Goal: Task Accomplishment & Management: Use online tool/utility

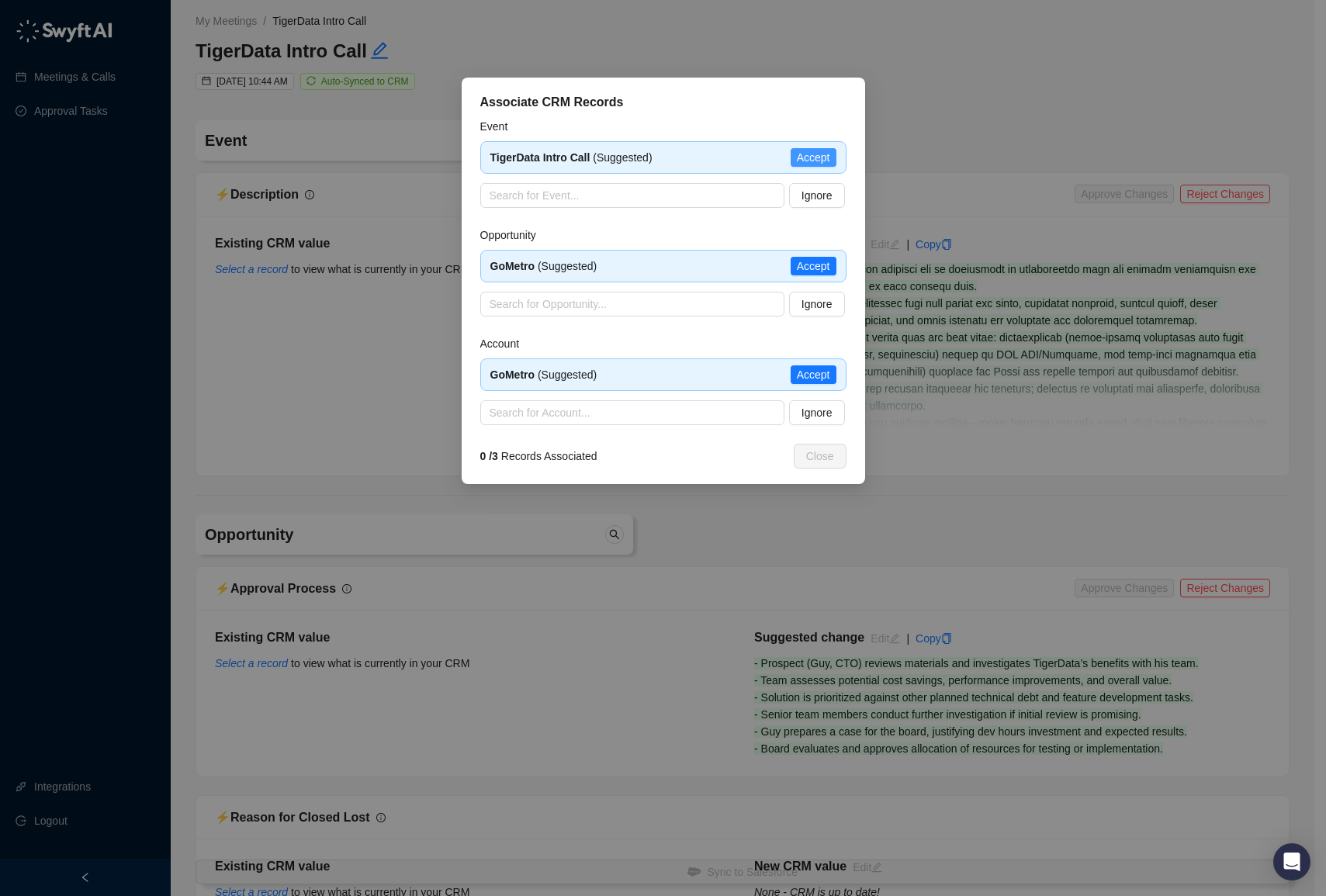
click at [804, 161] on span "Accept" at bounding box center [813, 157] width 34 height 17
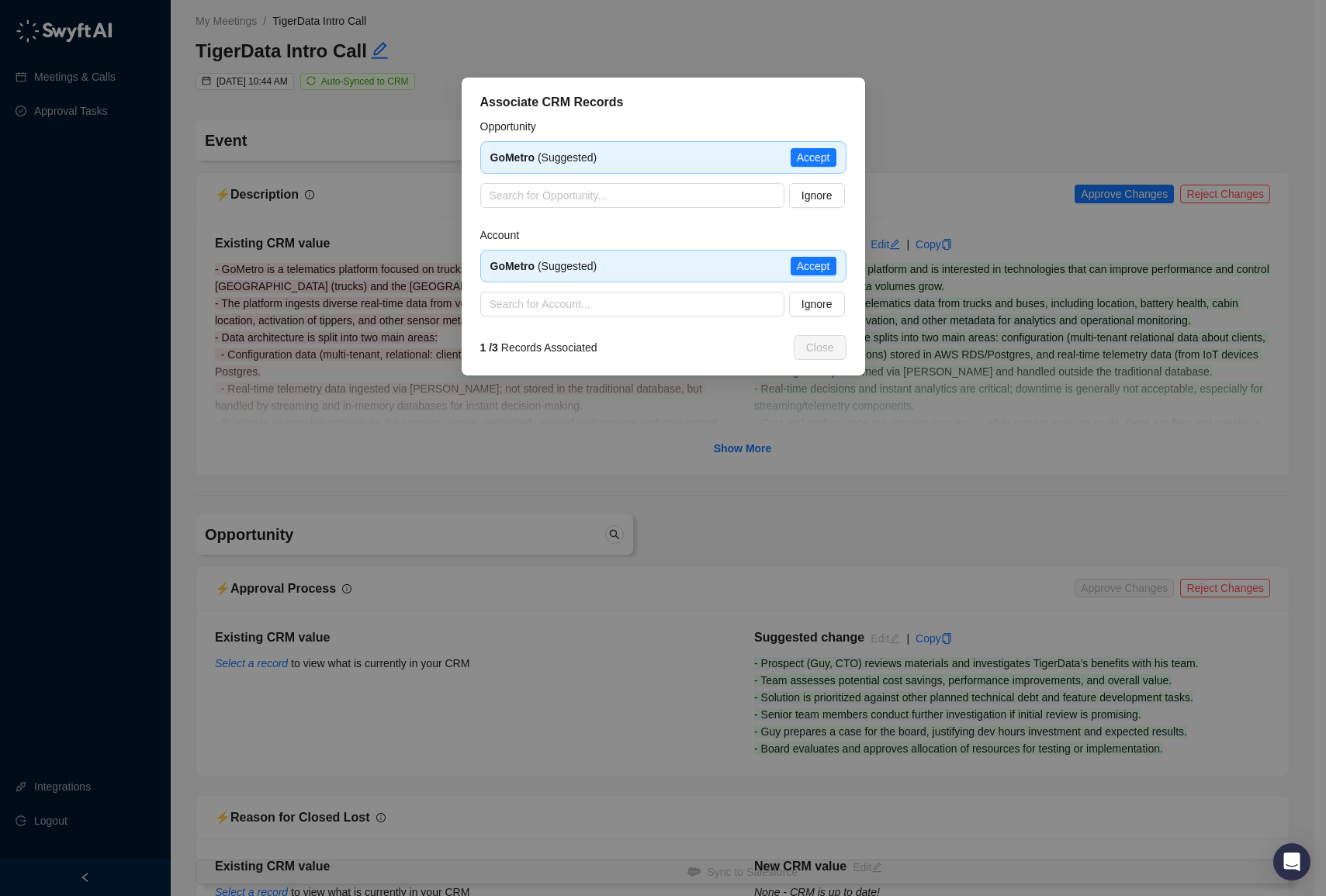
click at [804, 161] on span "Accept" at bounding box center [813, 157] width 34 height 17
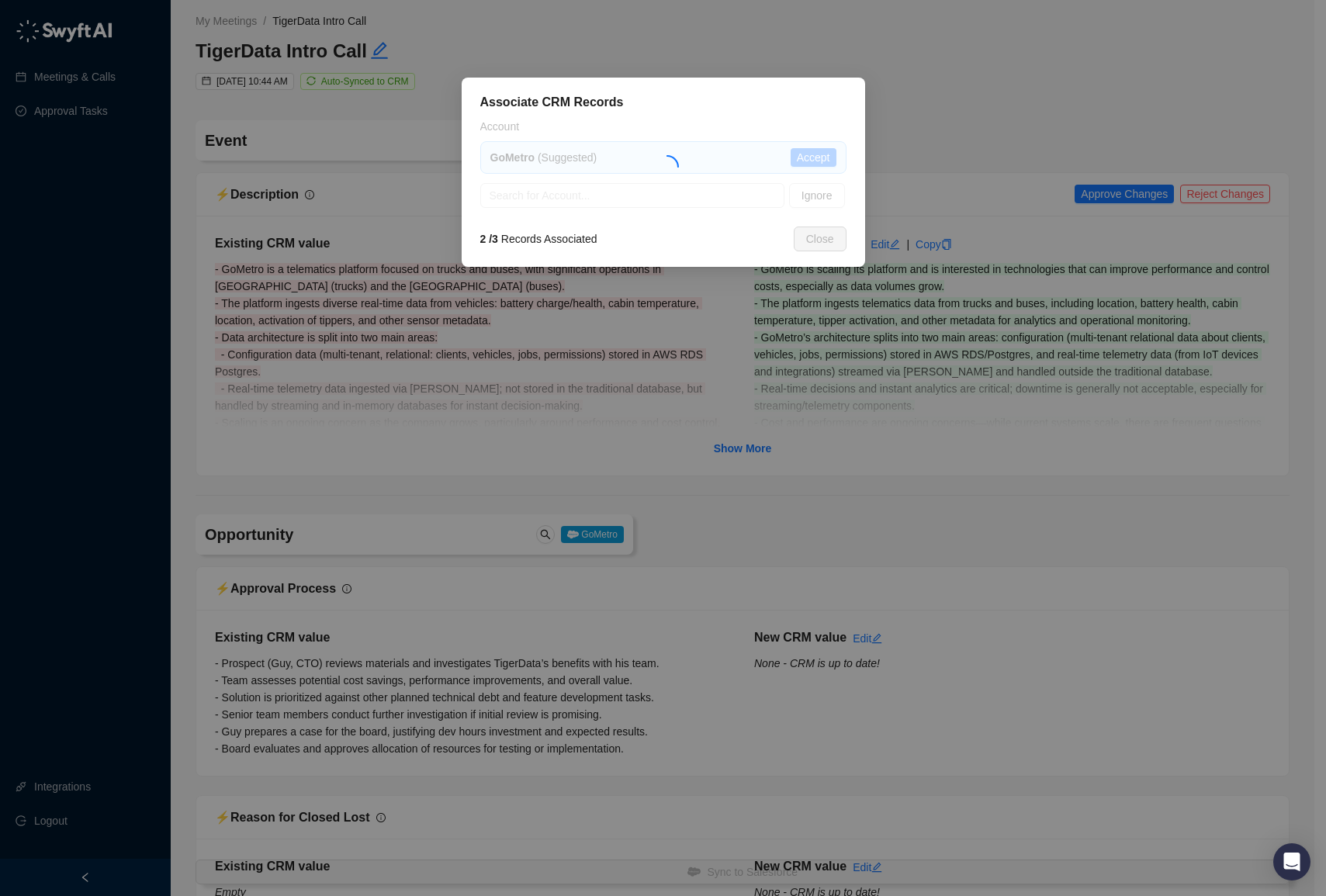
type textarea "**********"
type input "**********"
click at [804, 155] on span "Accept" at bounding box center [813, 157] width 34 height 17
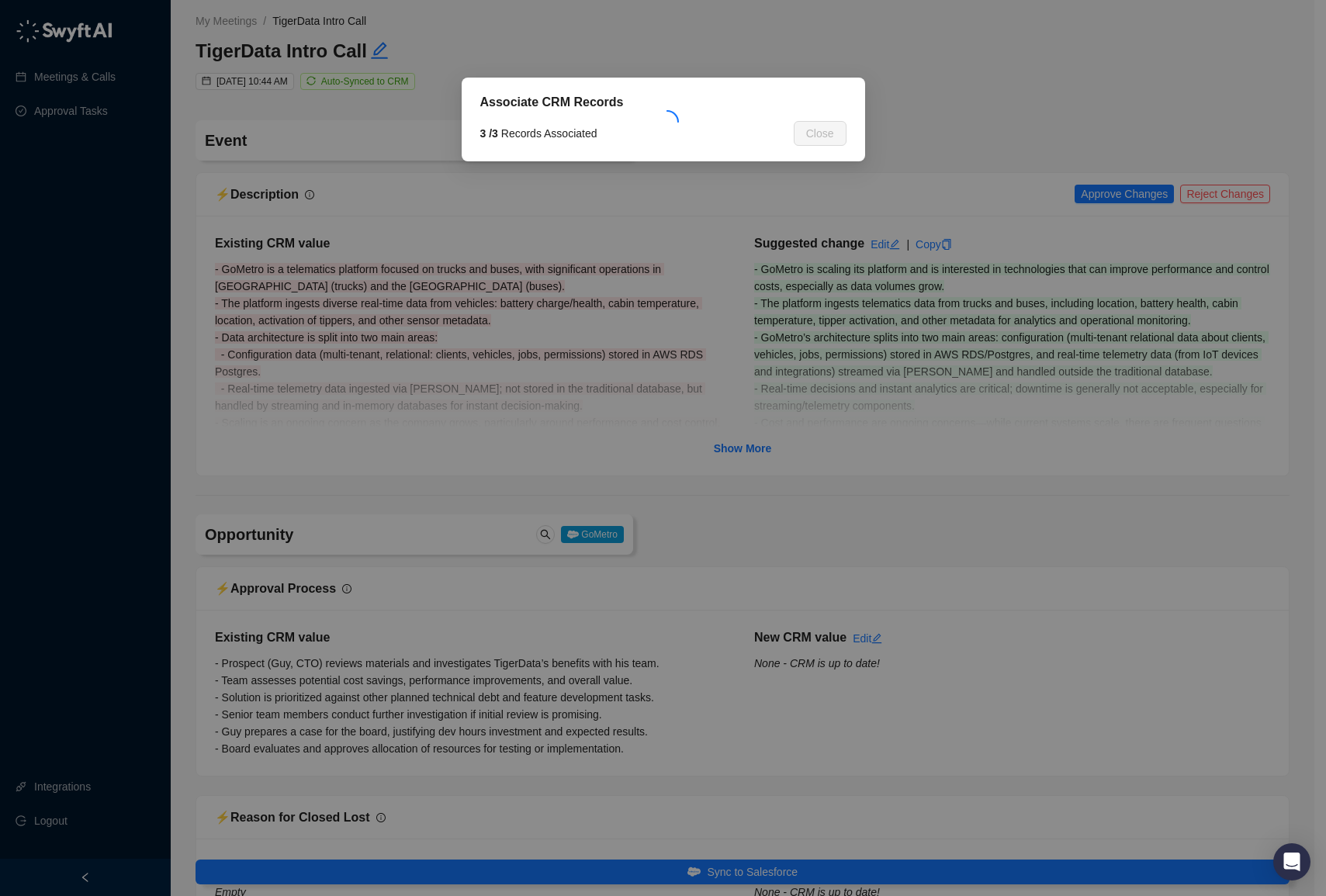
type textarea "*******"
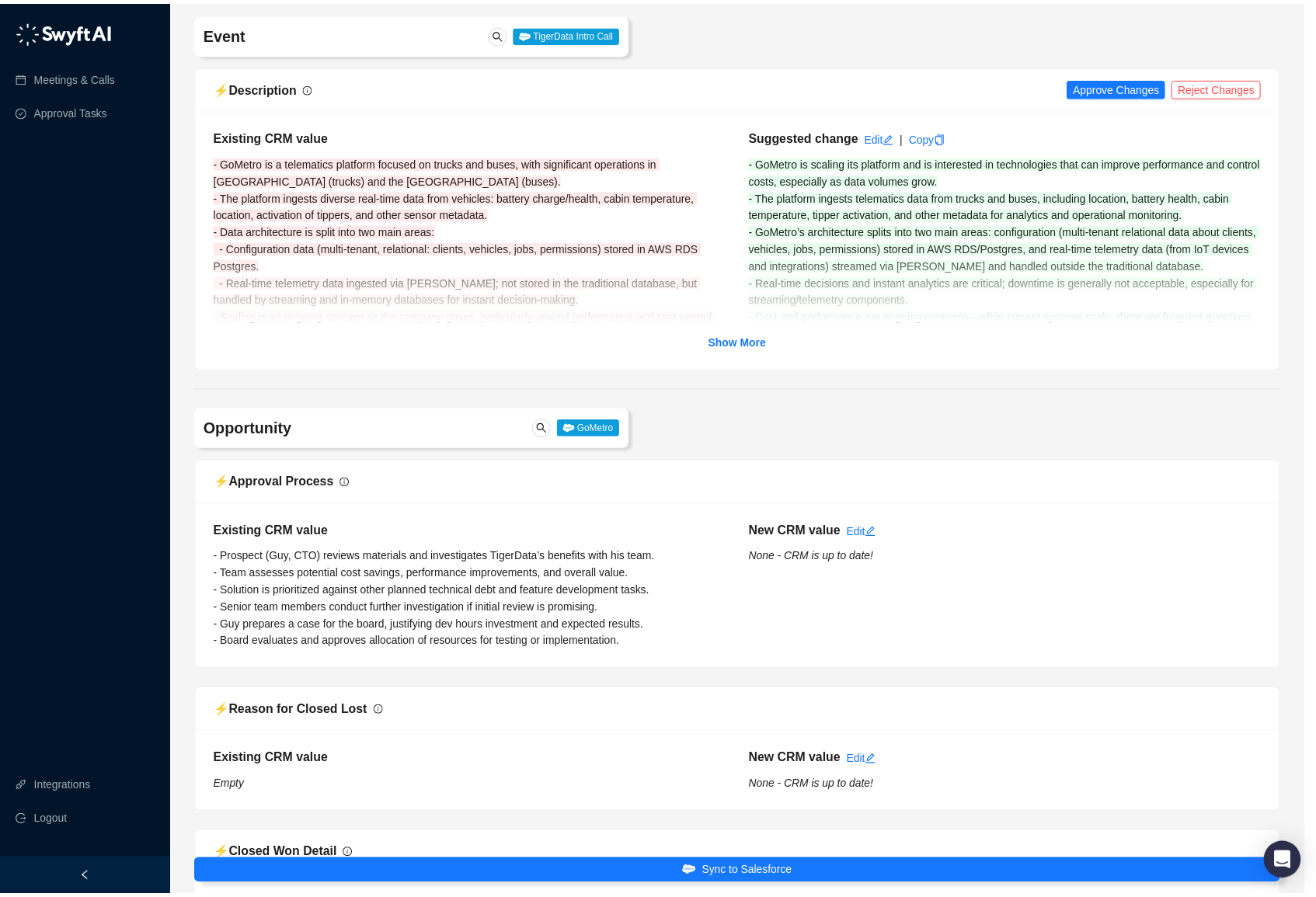
scroll to position [114, 0]
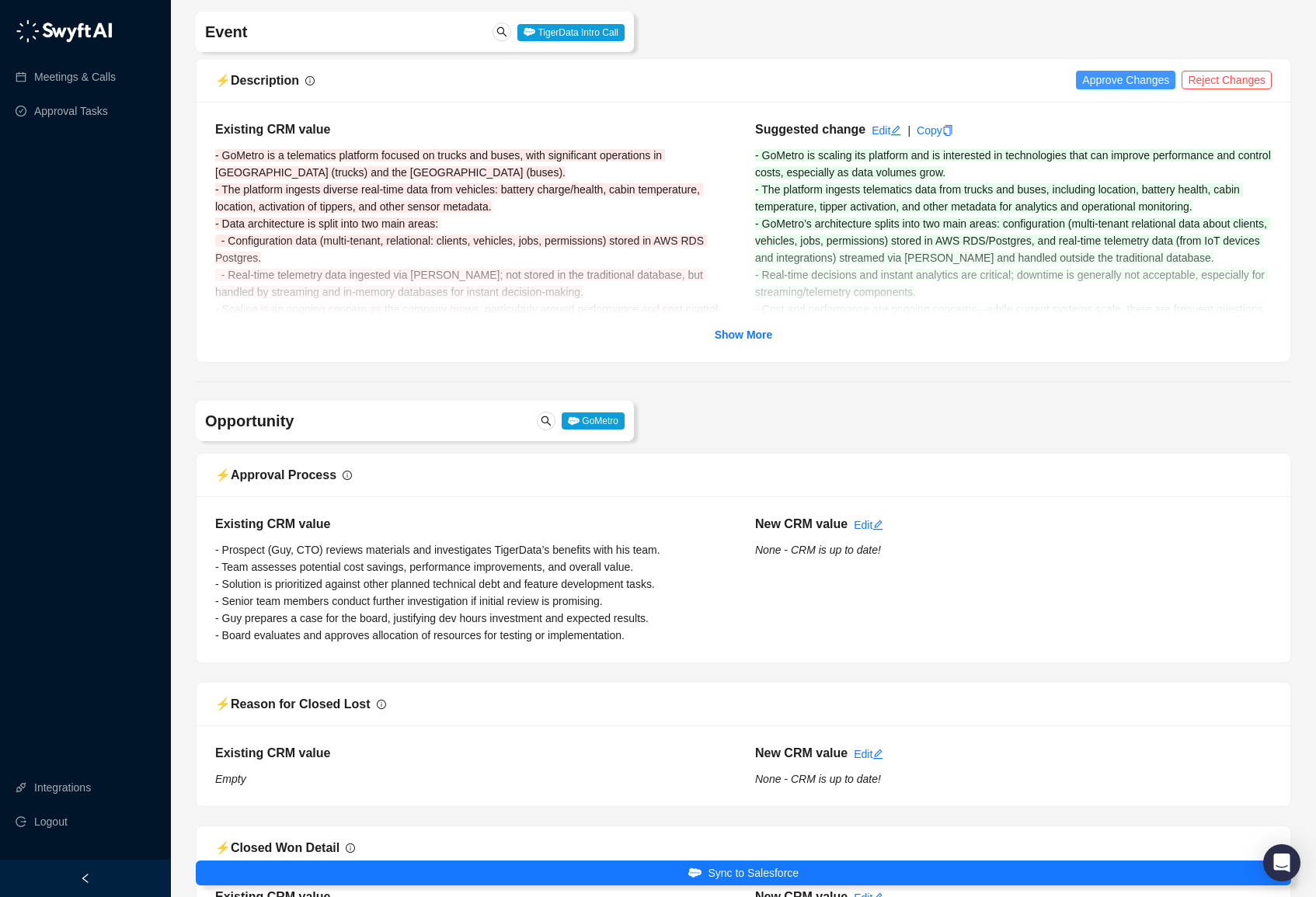
click at [1132, 79] on span "Approve Changes" at bounding box center [1126, 80] width 87 height 17
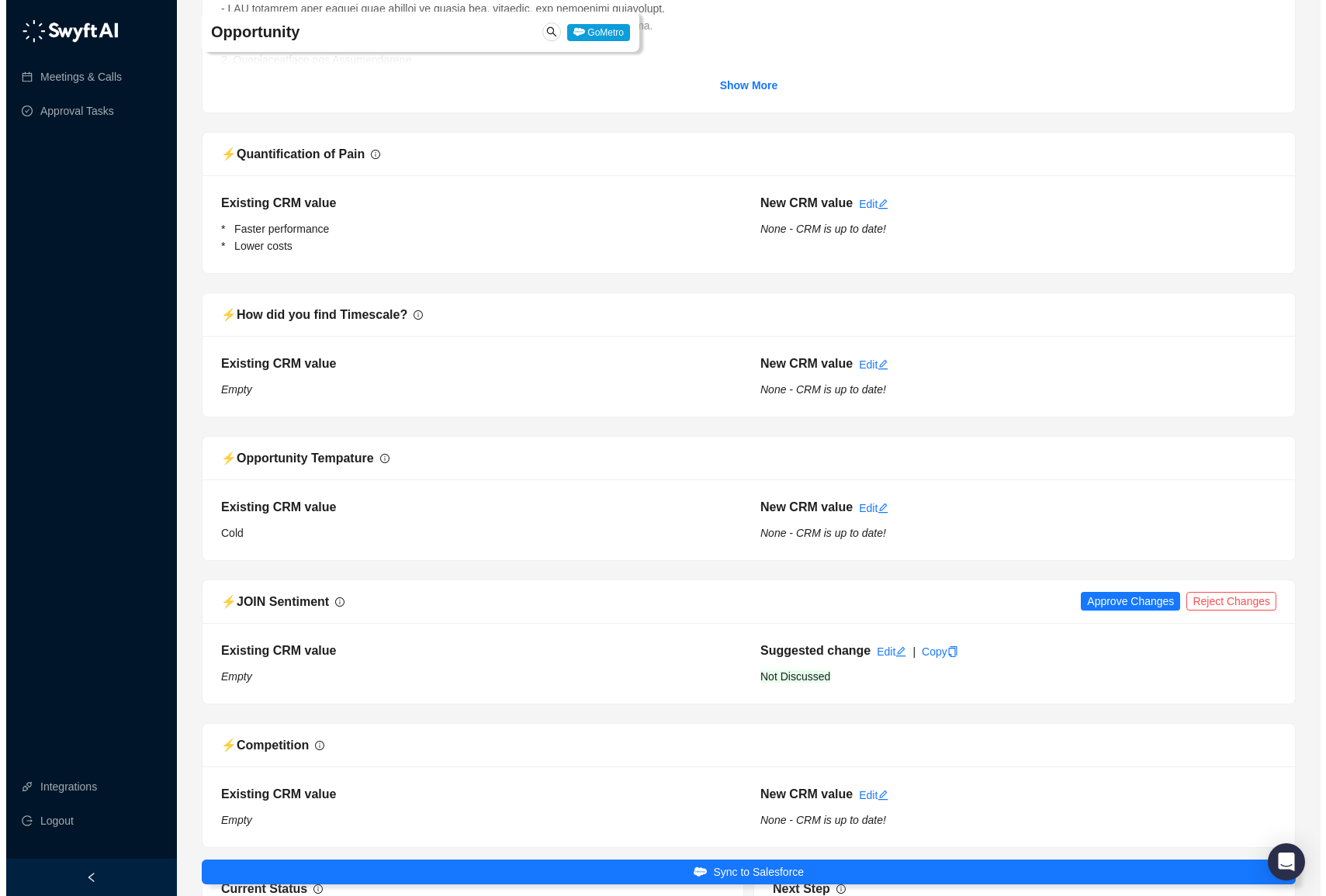
scroll to position [2668, 0]
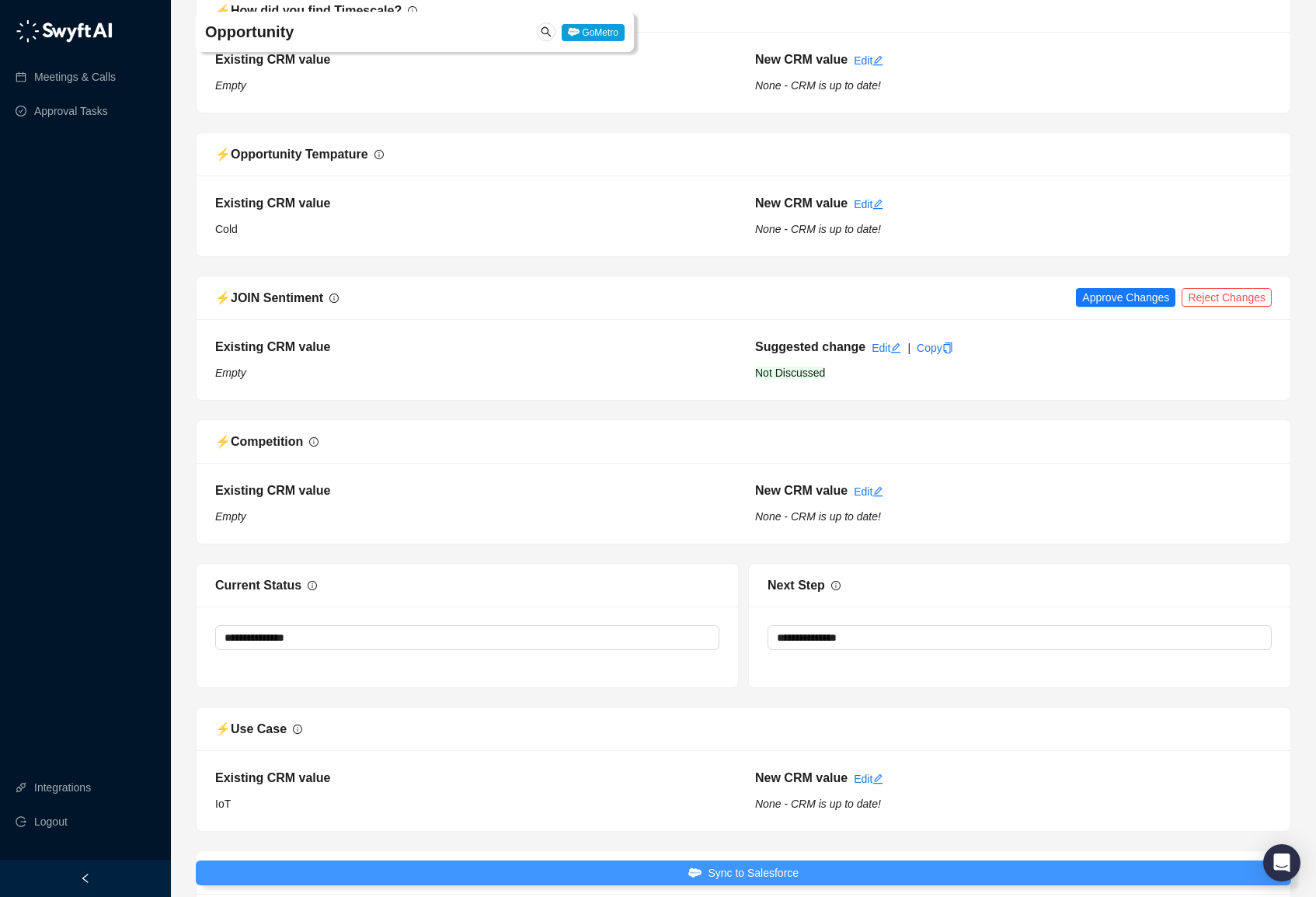
click at [601, 876] on button "Sync to Salesforce" at bounding box center [743, 873] width 1095 height 25
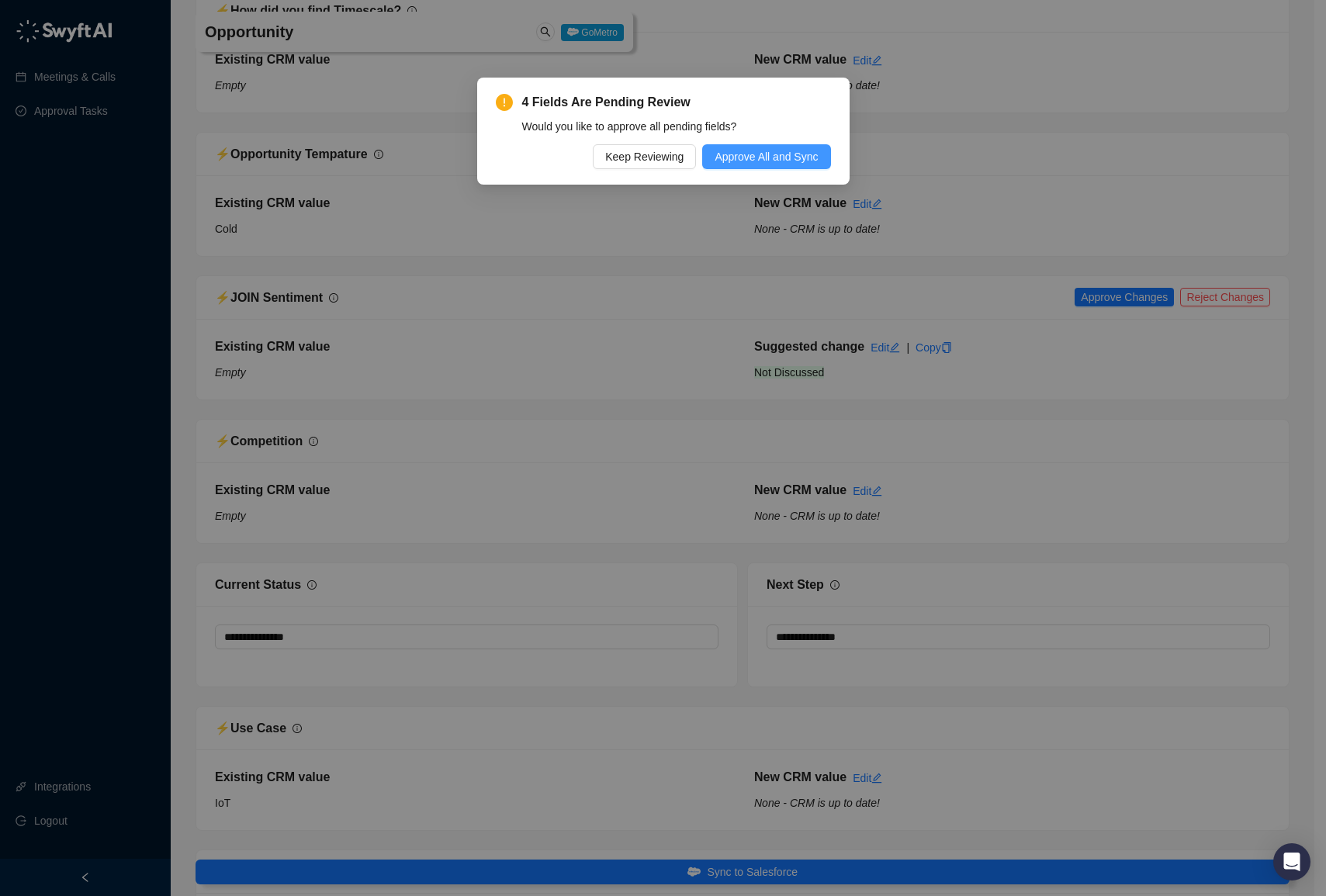
click at [785, 159] on span "Approve All and Sync" at bounding box center [766, 157] width 103 height 17
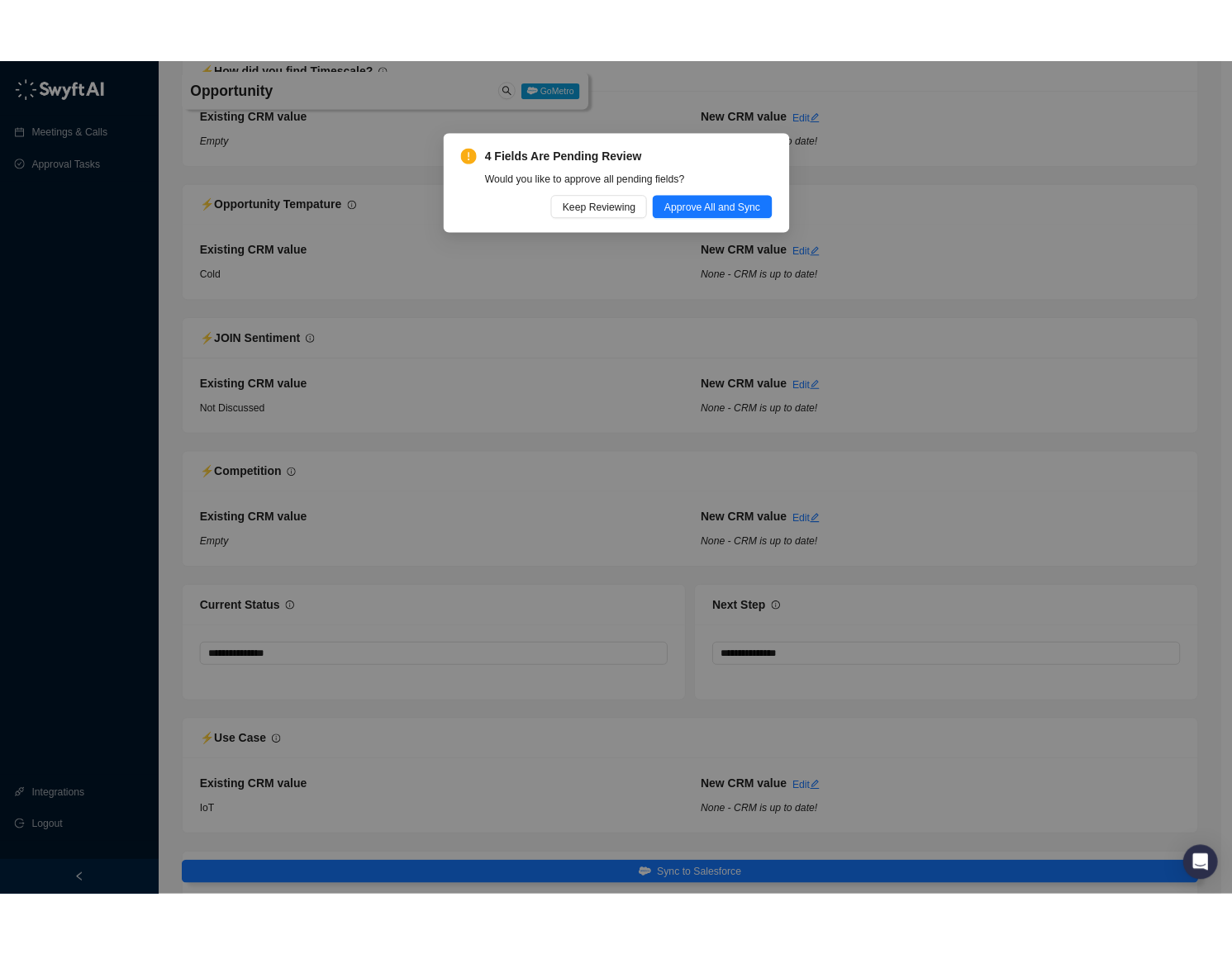
scroll to position [2913, 0]
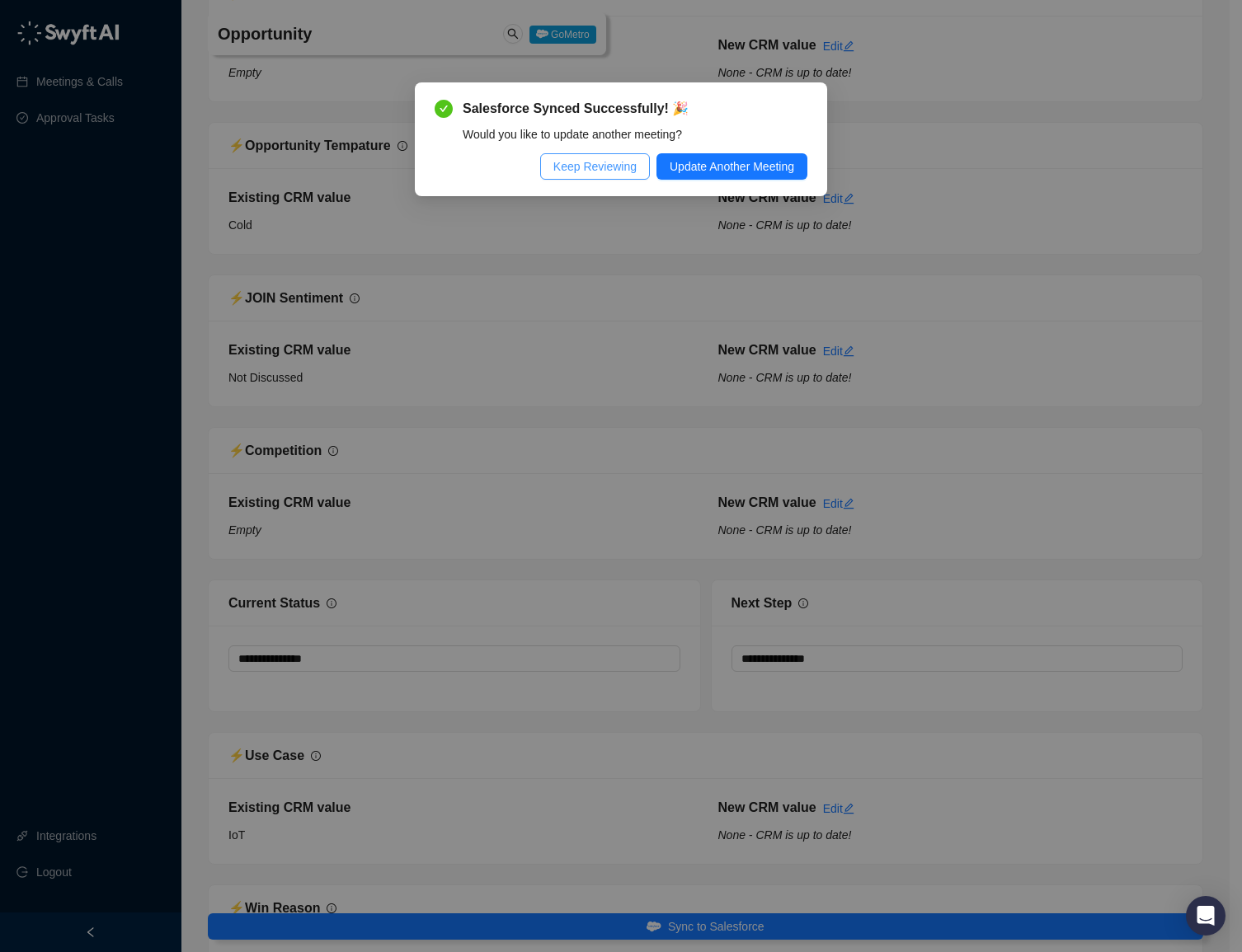
click at [609, 166] on span "Keep Reviewing" at bounding box center [595, 166] width 84 height 18
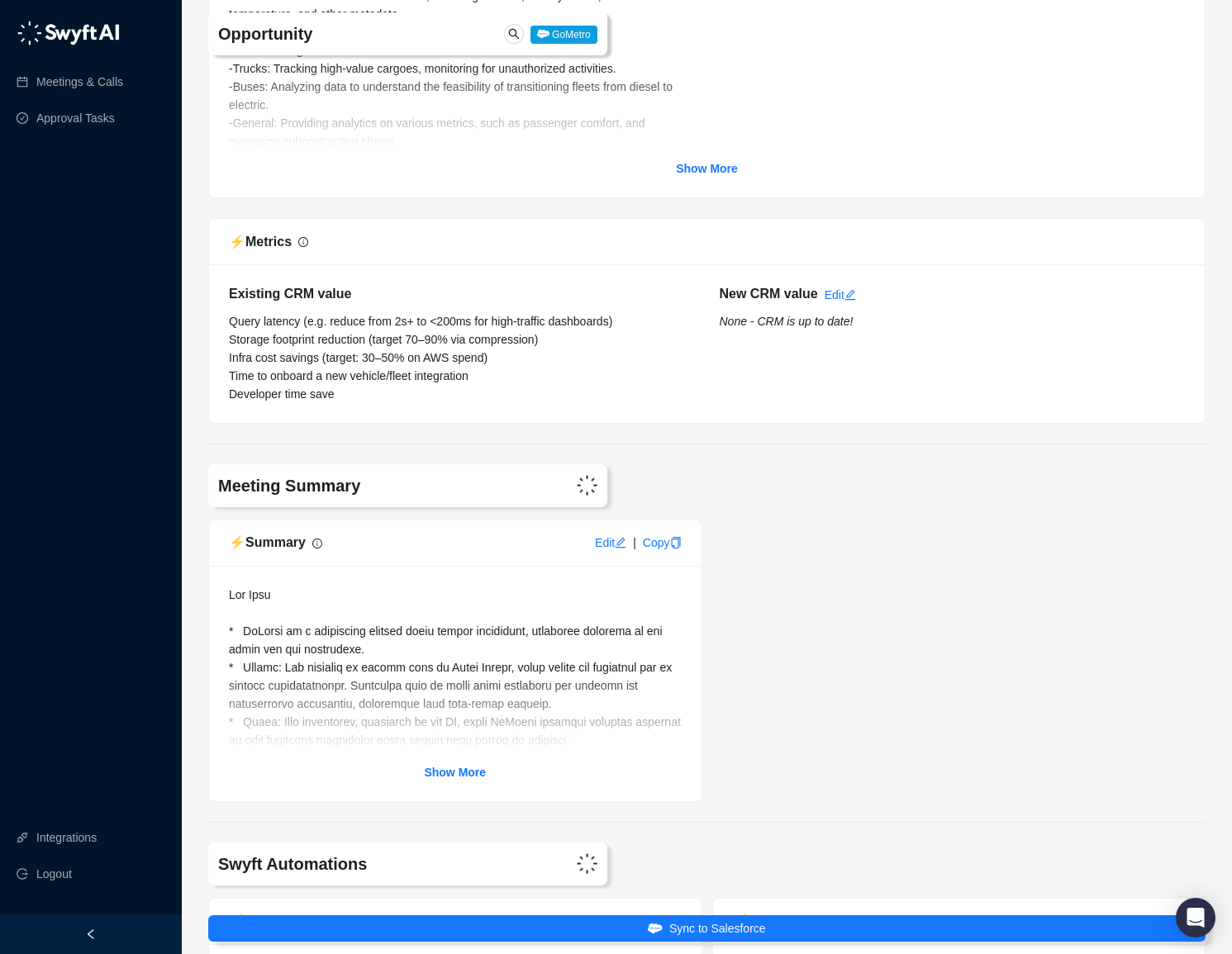
scroll to position [7053, 0]
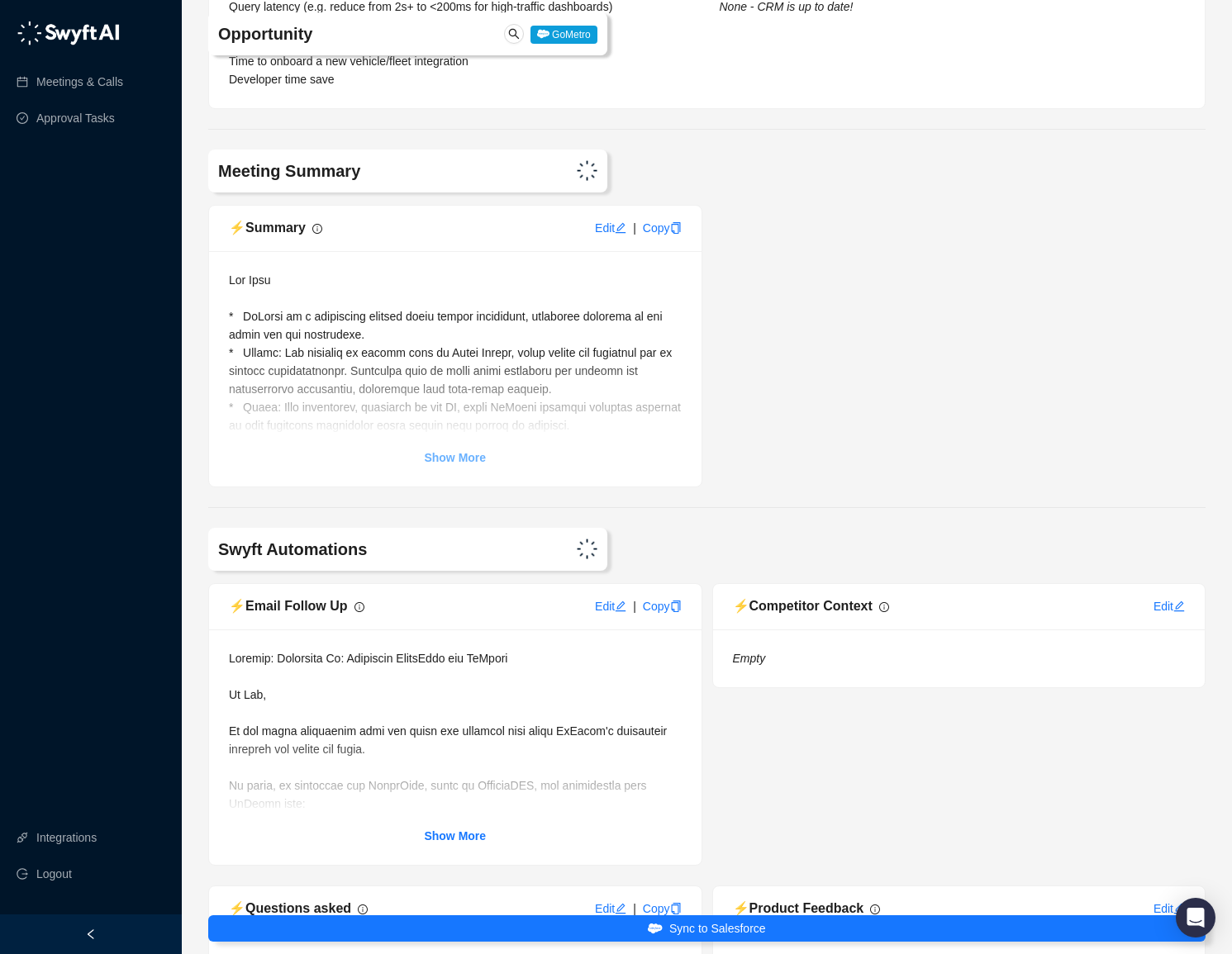
click at [468, 465] on strong "Show More" at bounding box center [455, 458] width 62 height 13
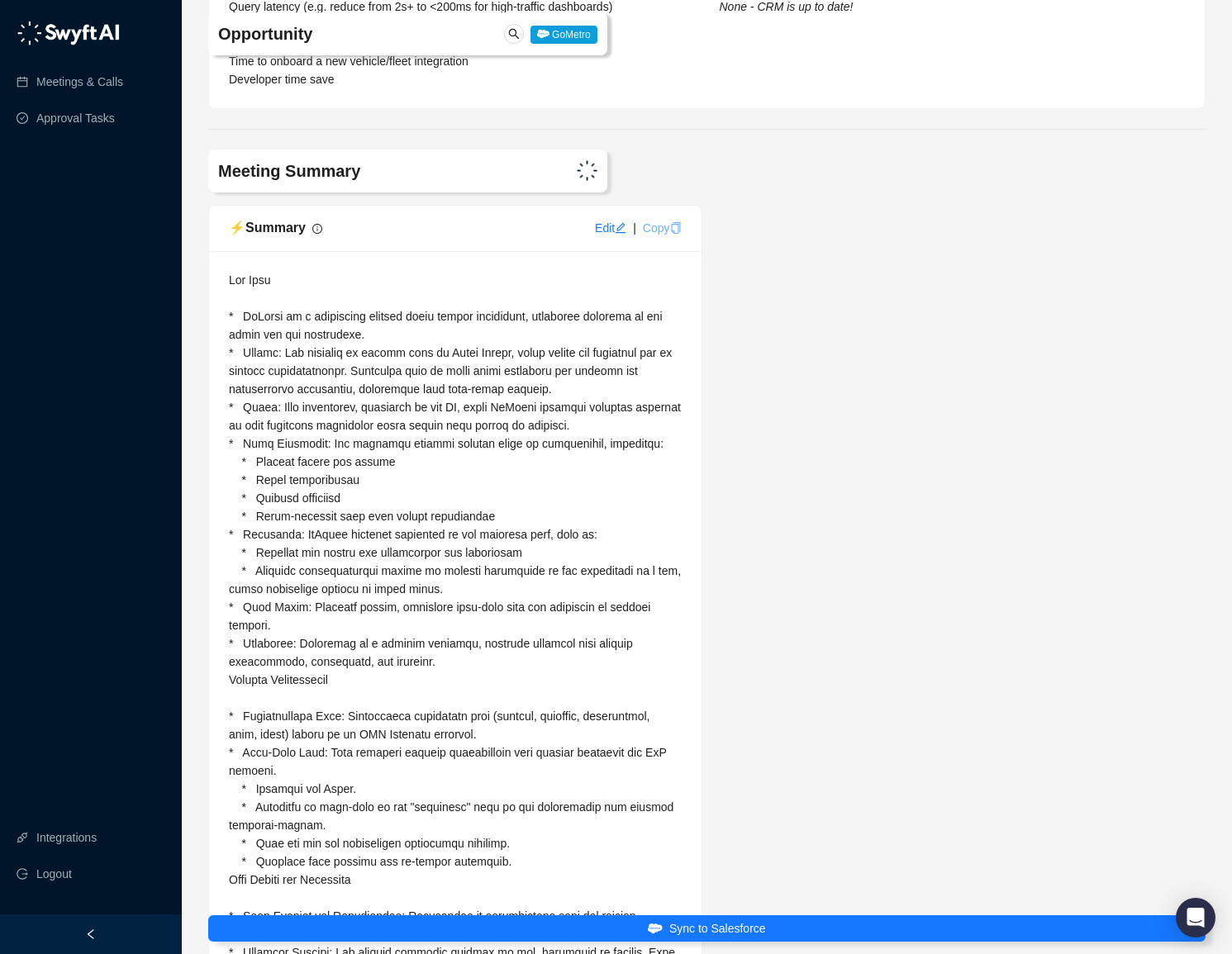
click at [671, 234] on icon "copy" at bounding box center [675, 228] width 9 height 12
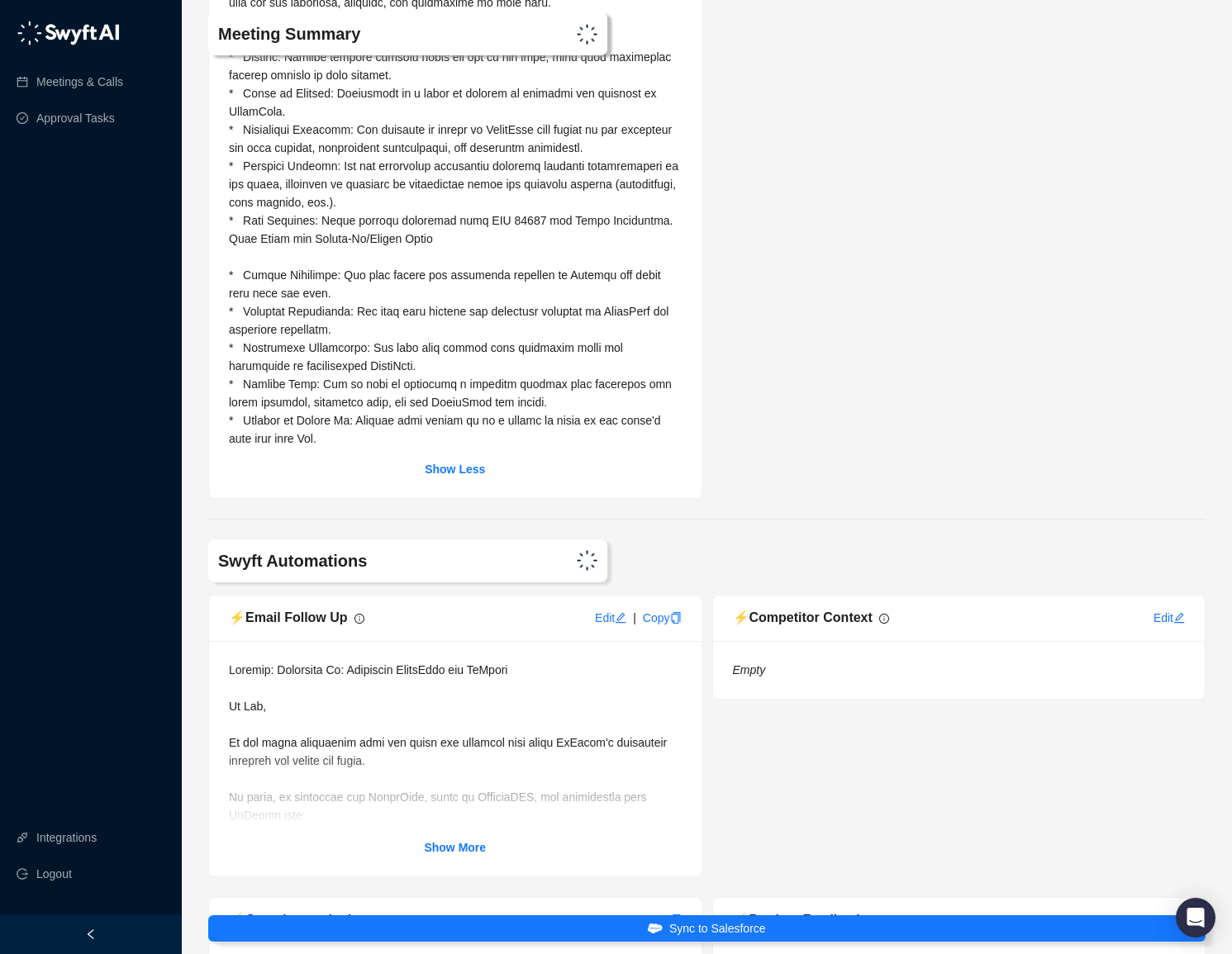
scroll to position [8534, 0]
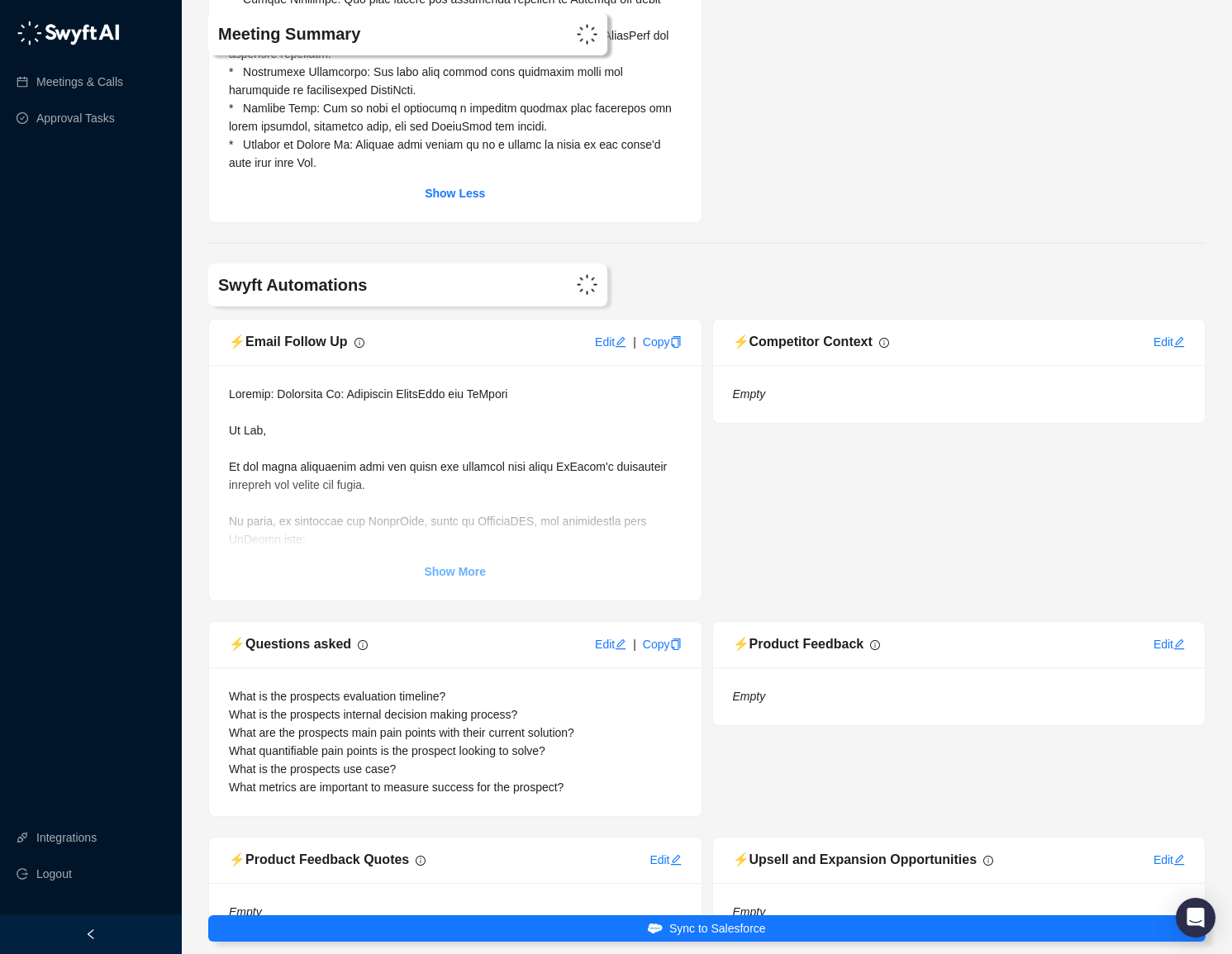
click at [453, 578] on strong "Show More" at bounding box center [455, 572] width 62 height 13
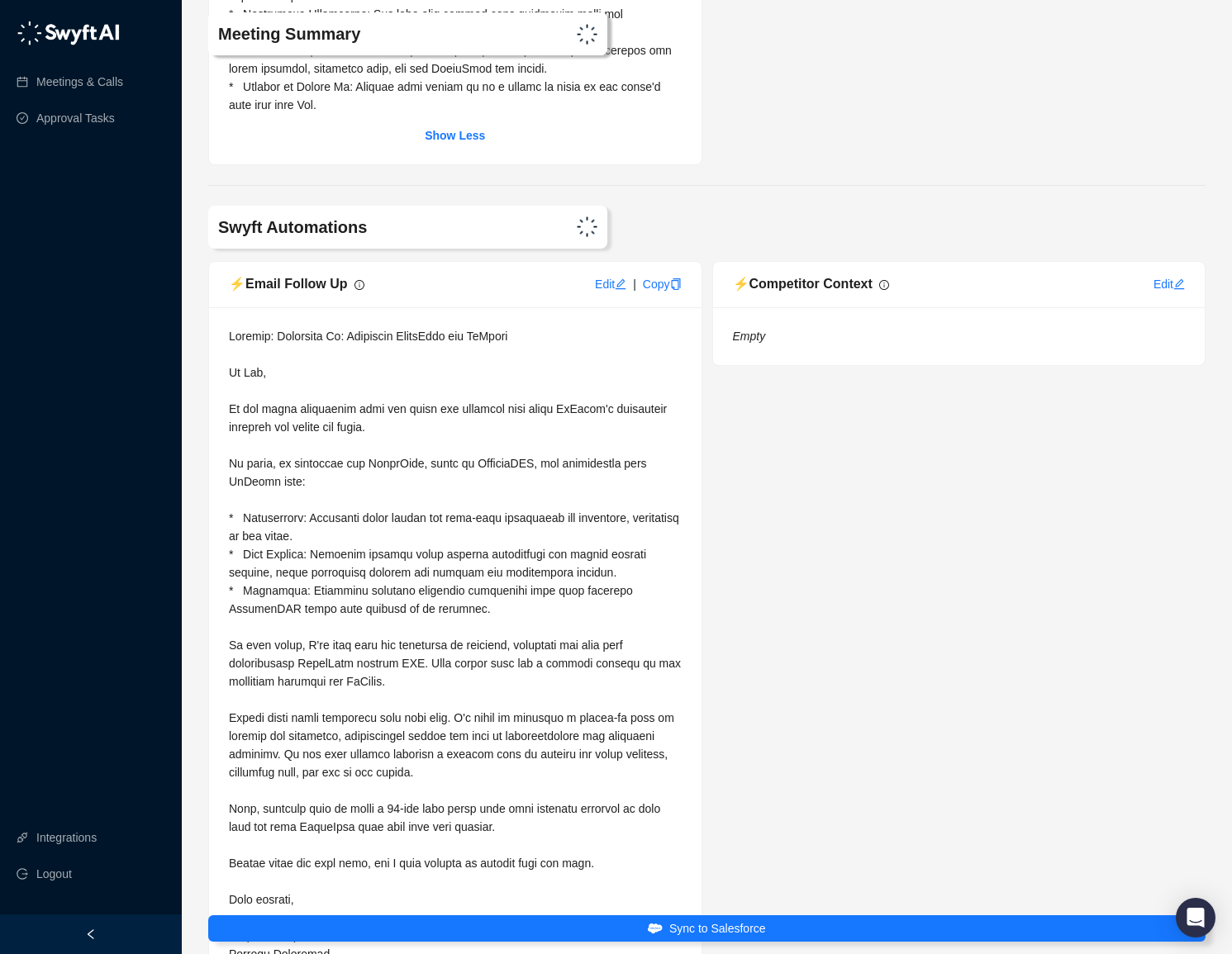
scroll to position [8646, 0]
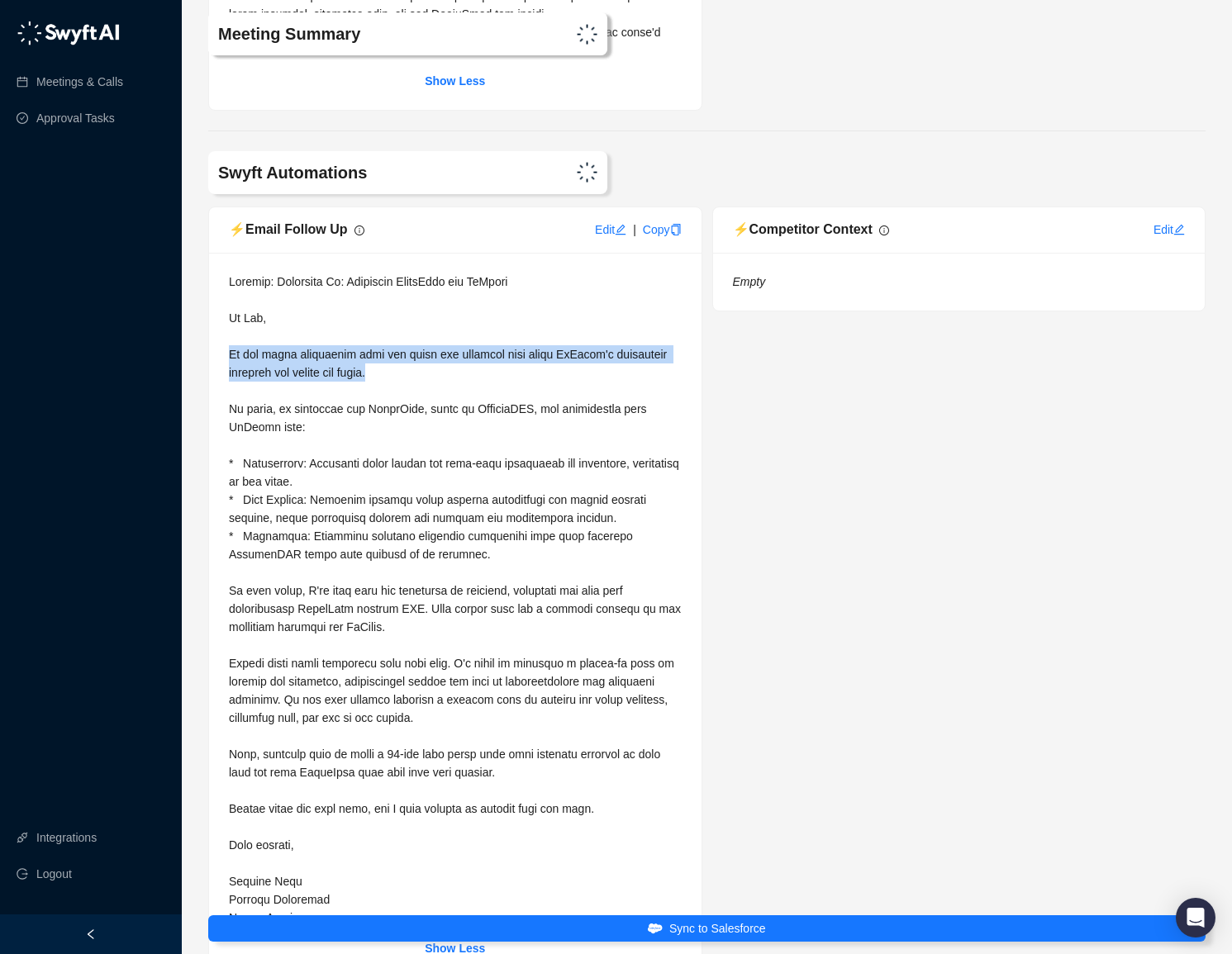
drag, startPoint x: 452, startPoint y: 409, endPoint x: 216, endPoint y: 391, distance: 236.7
click at [216, 391] on div "Show Less" at bounding box center [455, 615] width 493 height 724
copy span "It was great connecting with you [DATE] and learning more about GoMetro's telem…"
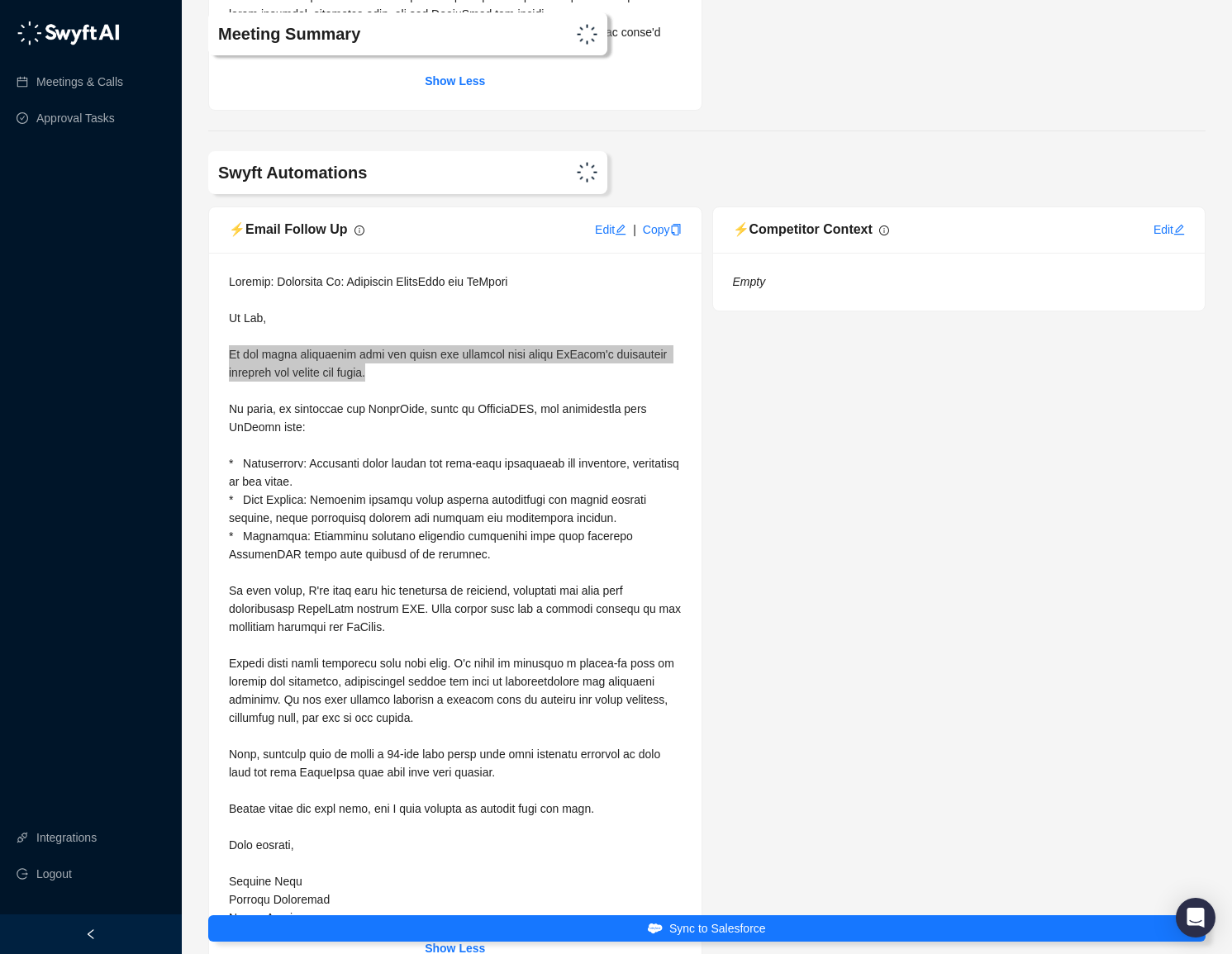
scroll to position [8702, 0]
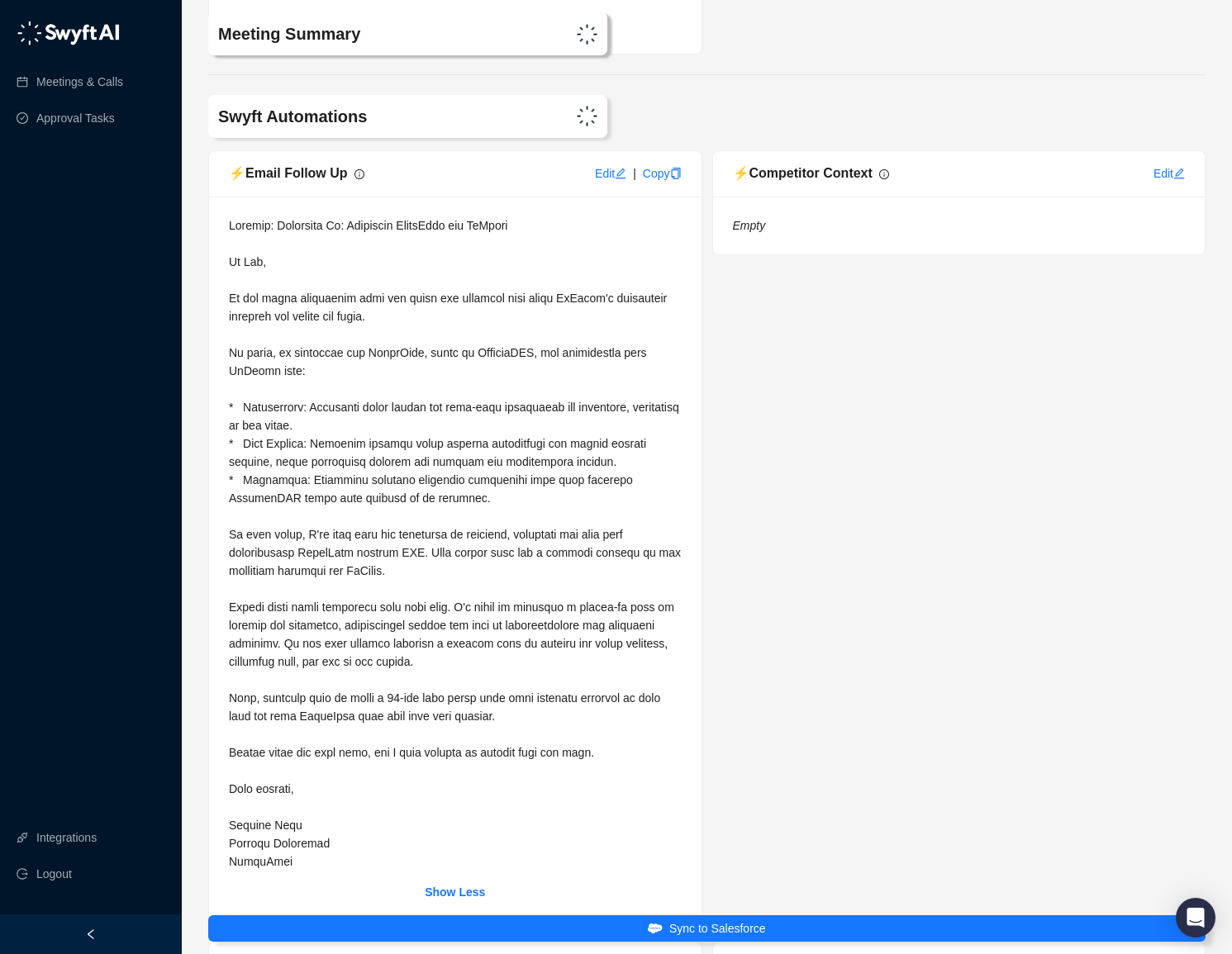
click at [296, 450] on span at bounding box center [456, 543] width 455 height 650
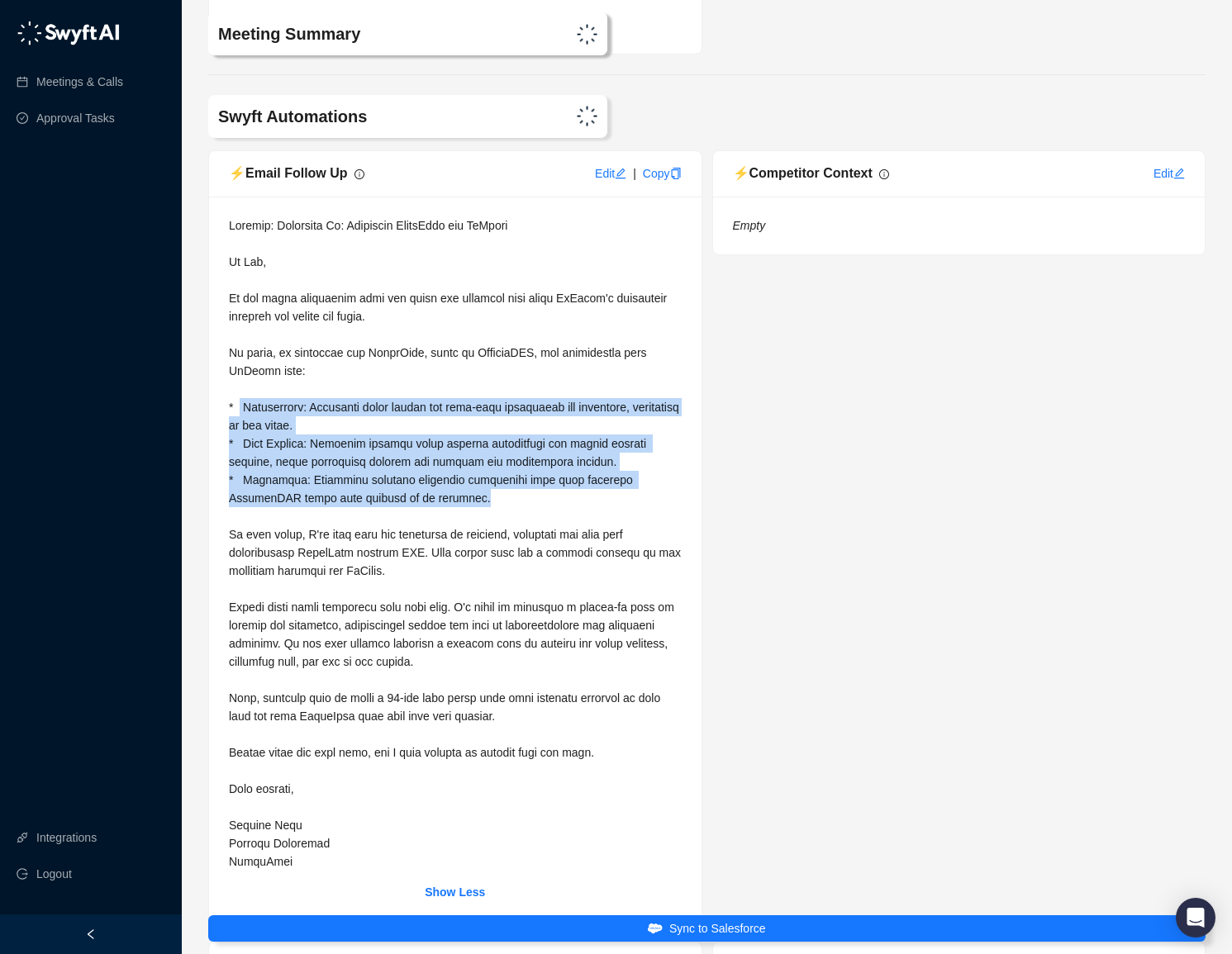
drag, startPoint x: 241, startPoint y: 447, endPoint x: 423, endPoint y: 531, distance: 200.4
click at [423, 531] on div at bounding box center [455, 543] width 453 height 655
copy span "Performance: Improving query speeds for real-time dashboards and analytics, esp…"
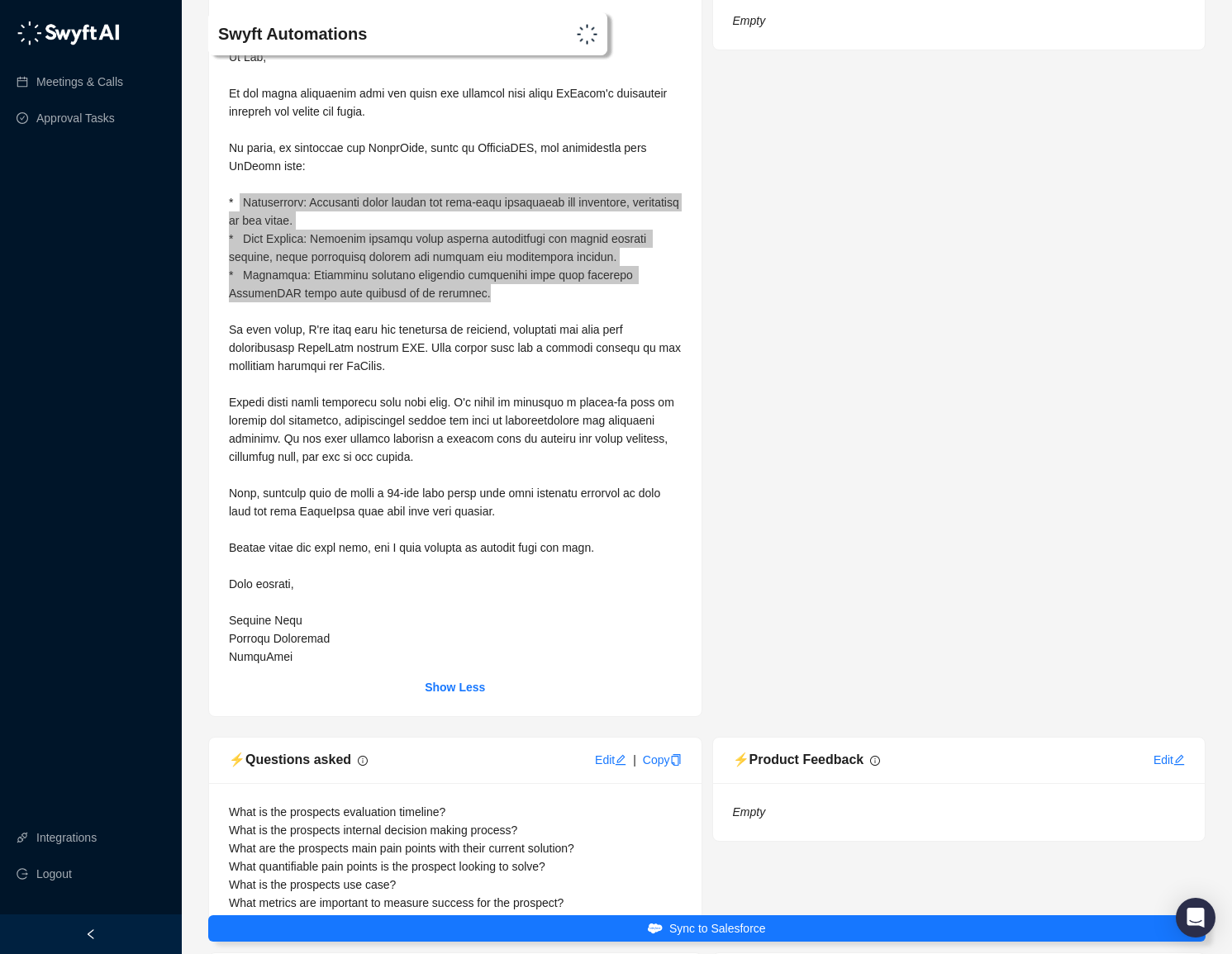
scroll to position [8929, 0]
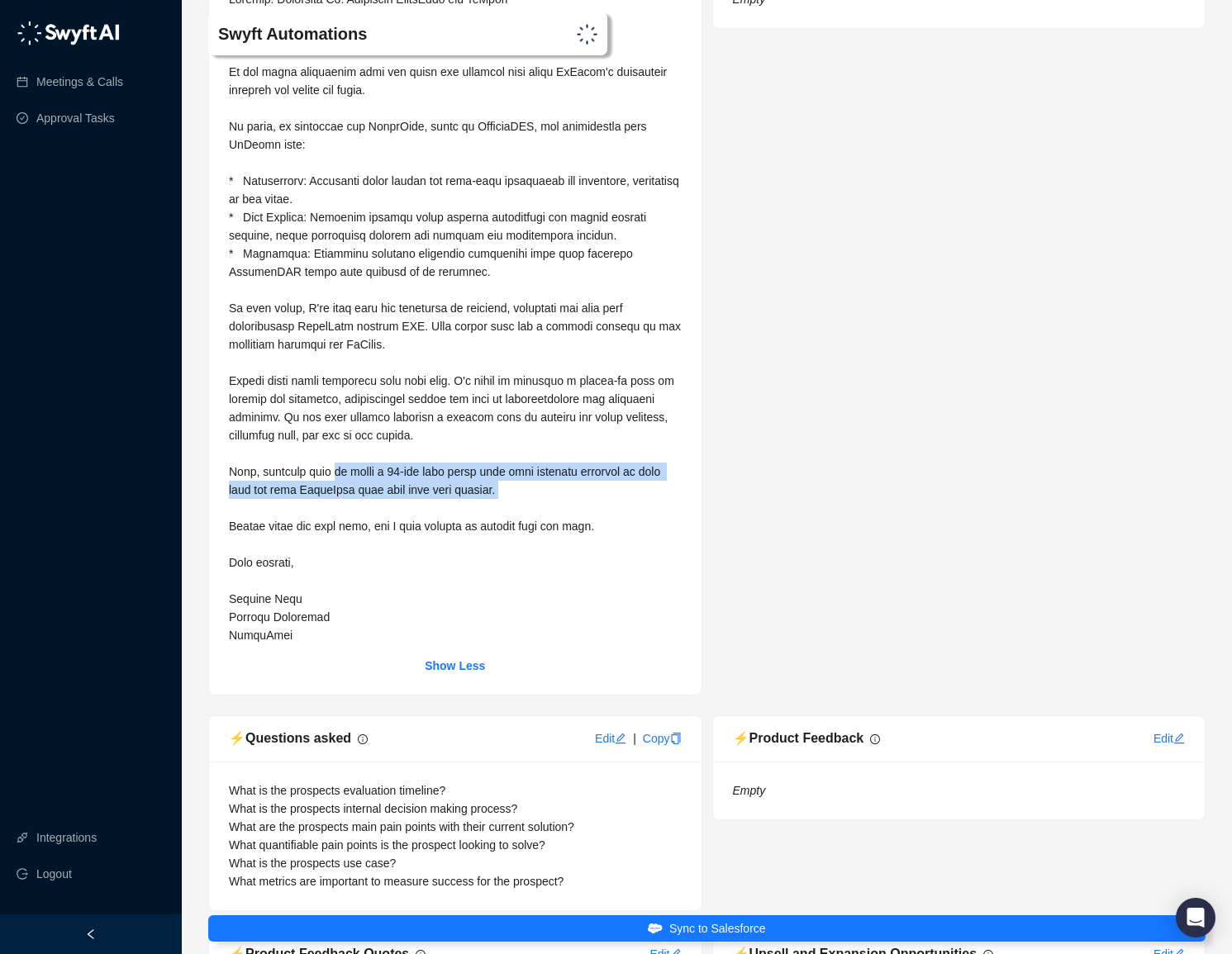
drag, startPoint x: 339, startPoint y: 506, endPoint x: 537, endPoint y: 539, distance: 200.7
click at [537, 539] on div at bounding box center [455, 317] width 453 height 655
copy span "we offer a 30-day free trial with full database capacity so your team can test …"
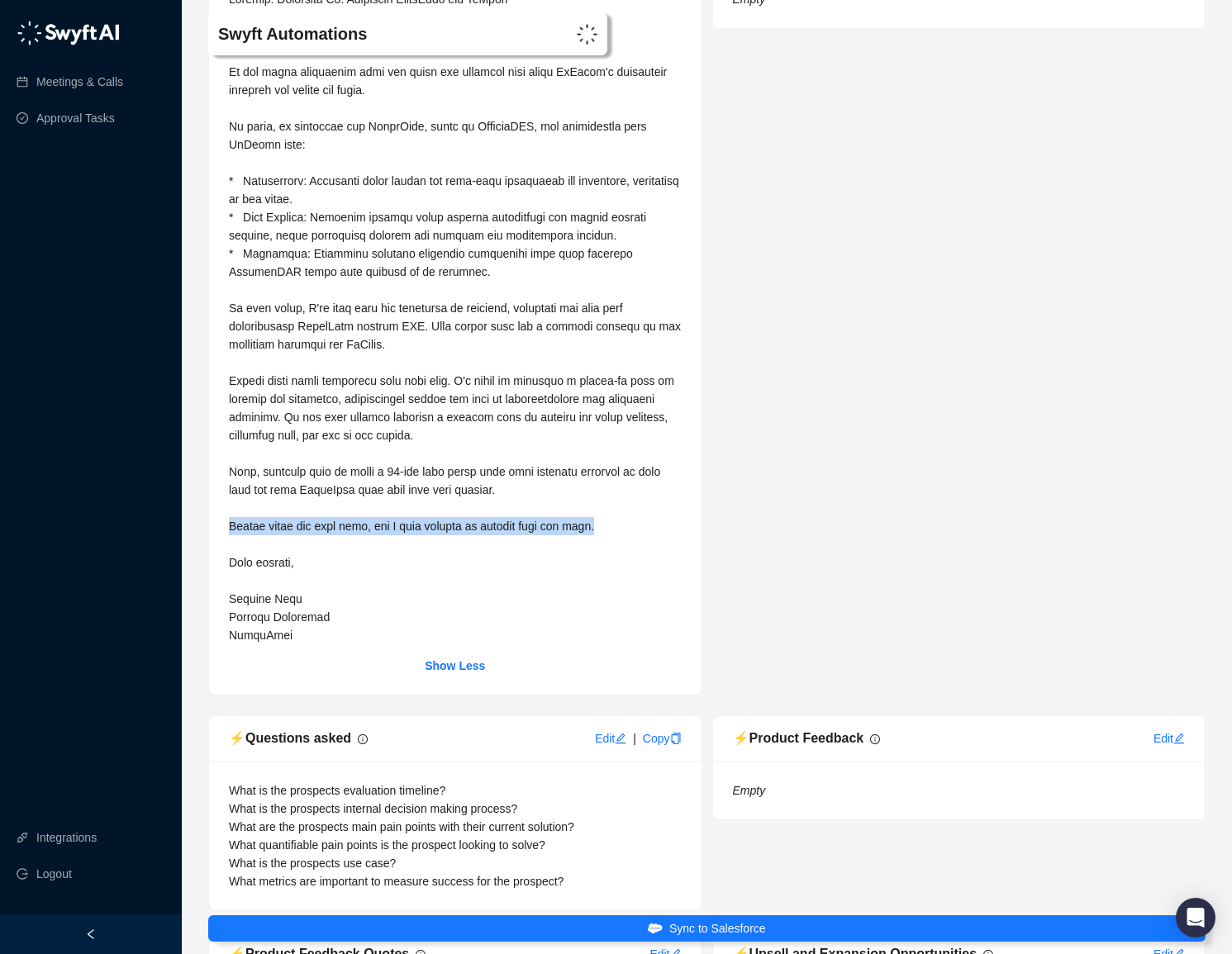
drag, startPoint x: 631, startPoint y: 568, endPoint x: 230, endPoint y: 568, distance: 401.0
click at [230, 568] on div at bounding box center [455, 317] width 453 height 655
copy span "Thanks again for your time, and I look forward to hearing from you soon."
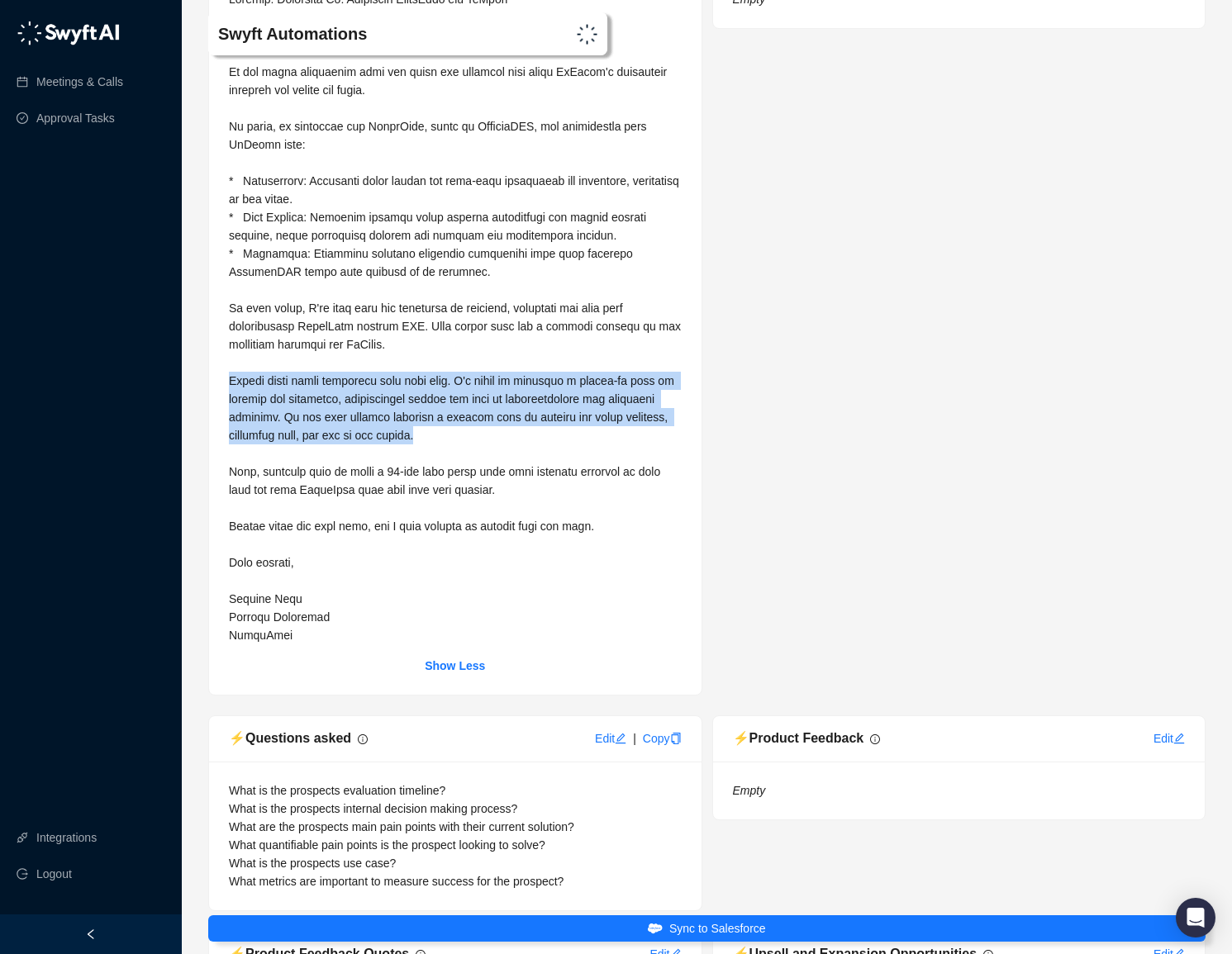
drag, startPoint x: 230, startPoint y: 414, endPoint x: 522, endPoint y: 472, distance: 297.7
click at [522, 472] on div at bounding box center [455, 317] width 453 height 655
copy span "Please share these resources with your team. I'm happy to schedule a follow-up …"
